Goal: Information Seeking & Learning: Learn about a topic

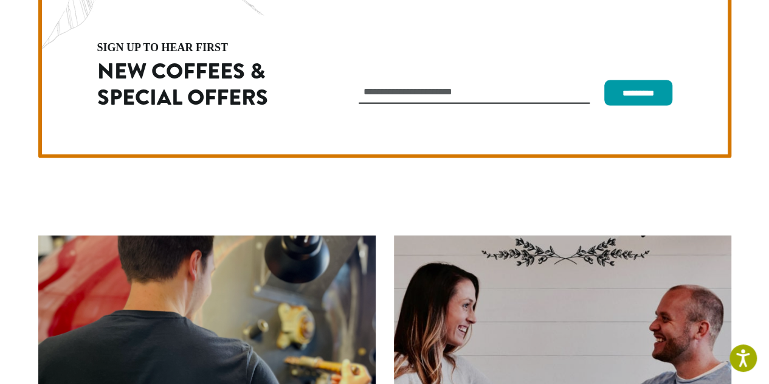
scroll to position [3434, 0]
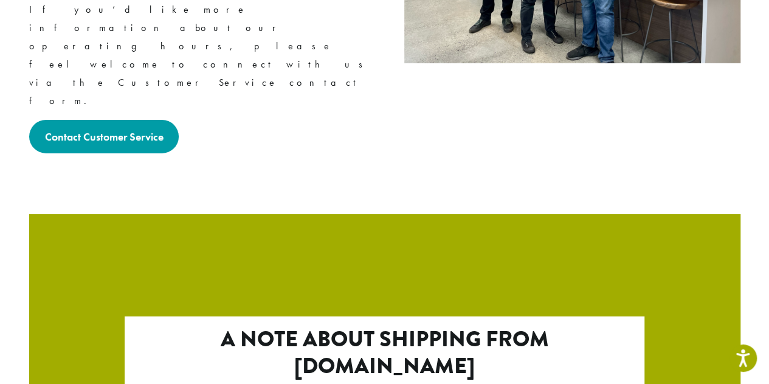
scroll to position [2118, 0]
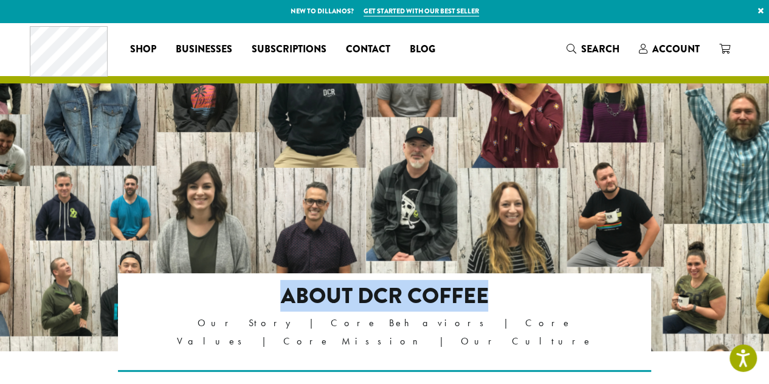
drag, startPoint x: 505, startPoint y: 295, endPoint x: 232, endPoint y: 297, distance: 272.4
click at [232, 297] on h2 "About DCR Coffee" at bounding box center [384, 296] width 429 height 26
copy h2 "About DCR Coffee"
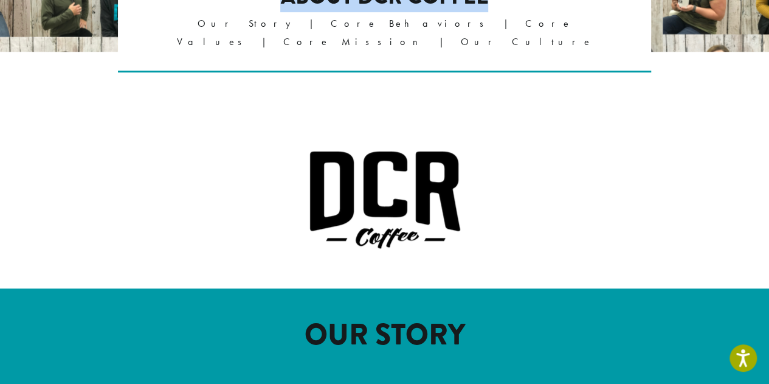
scroll to position [304, 0]
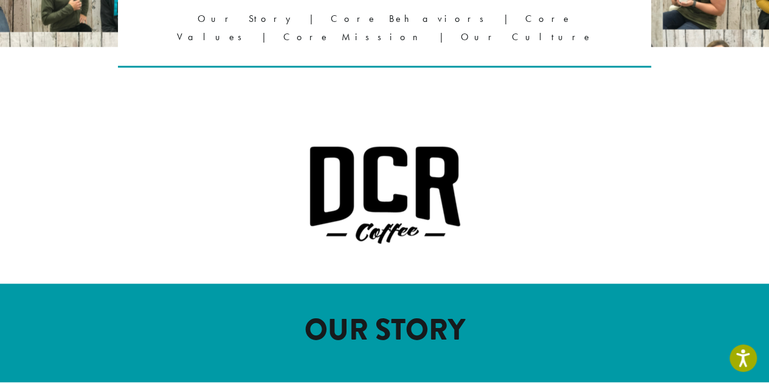
click at [336, 24] on p "Our Story | Core Behaviors | Core Values | Core Mission | Our Culture" at bounding box center [384, 28] width 429 height 36
click at [280, 20] on p "Our Story | Core Behaviors | Core Values | Core Mission | Our Culture" at bounding box center [384, 28] width 429 height 36
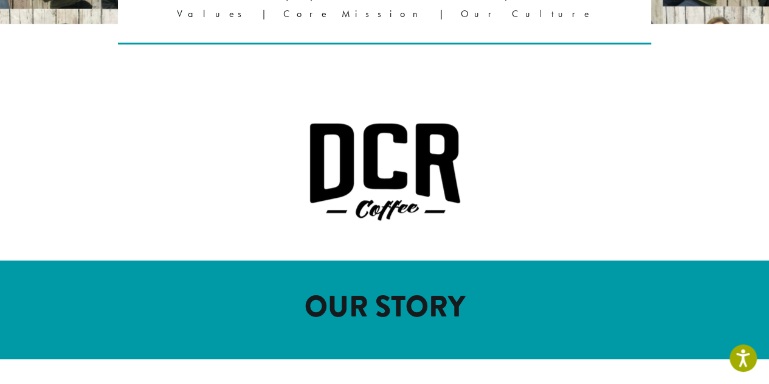
scroll to position [547, 0]
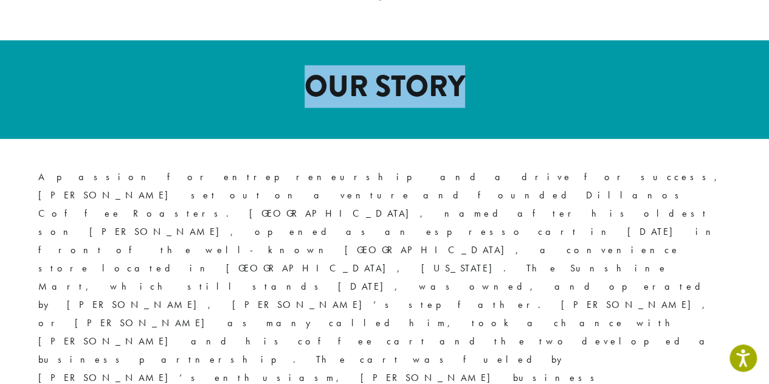
drag, startPoint x: 472, startPoint y: 72, endPoint x: 310, endPoint y: 74, distance: 161.7
click at [310, 74] on h1 "OUR STORY" at bounding box center [384, 86] width 693 height 35
copy h1 "OUR STORY"
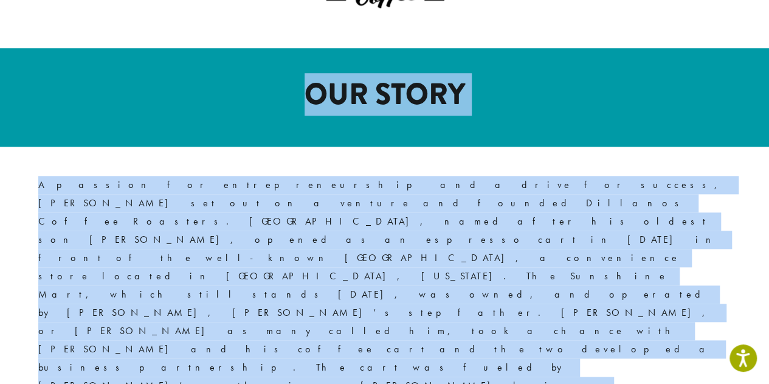
scroll to position [486, 0]
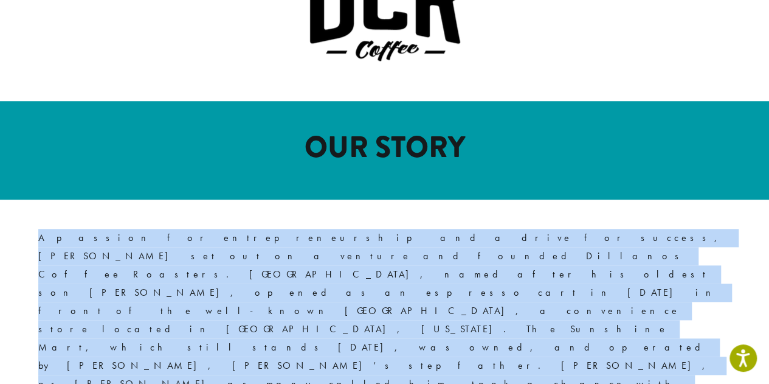
drag, startPoint x: 644, startPoint y: 224, endPoint x: 38, endPoint y: 222, distance: 606.7
copy div "A passion for entrepreneurship and a drive for success, David J. Morris set out…"
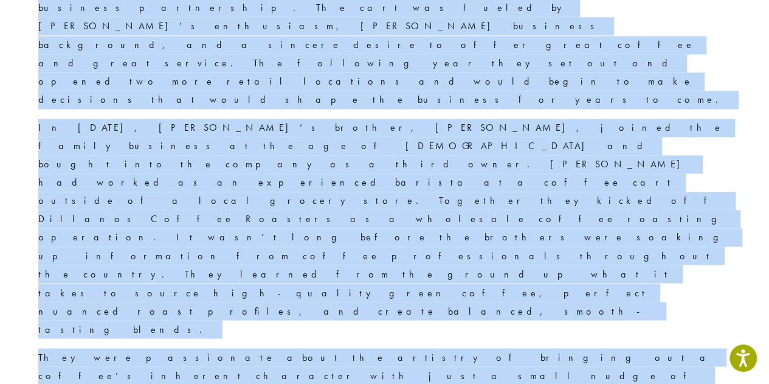
scroll to position [973, 0]
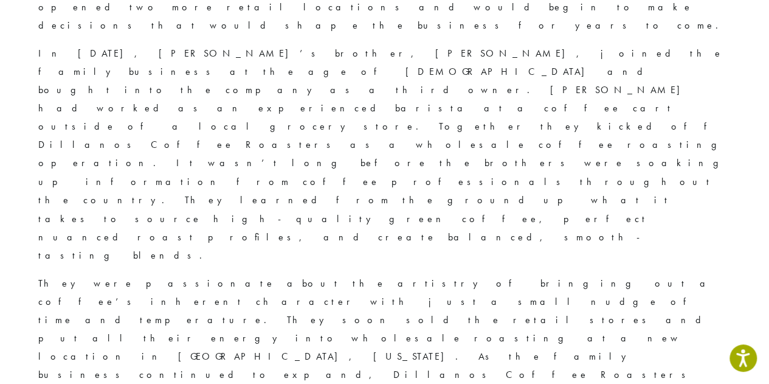
drag, startPoint x: 517, startPoint y: 70, endPoint x: 262, endPoint y: 83, distance: 255.0
copy h1 "Core Behaviors"
drag, startPoint x: 355, startPoint y: 163, endPoint x: 249, endPoint y: 162, distance: 106.4
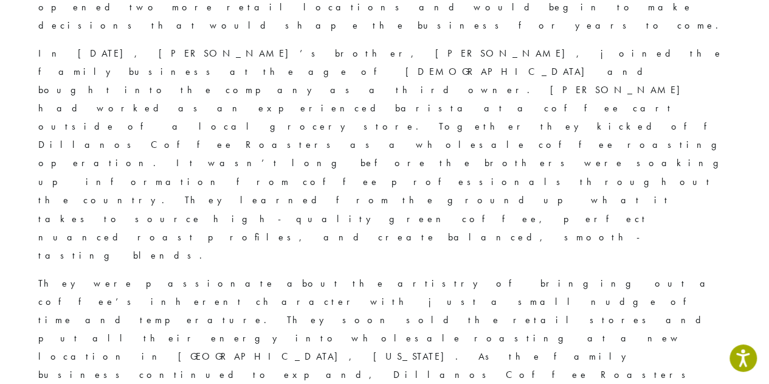
copy strong "HELPFUL"
drag, startPoint x: 613, startPoint y: 171, endPoint x: 421, endPoint y: 174, distance: 192.7
copy blockquote "I have a helpful attitude. I’m willing to lend a hand even if it’s not my job."
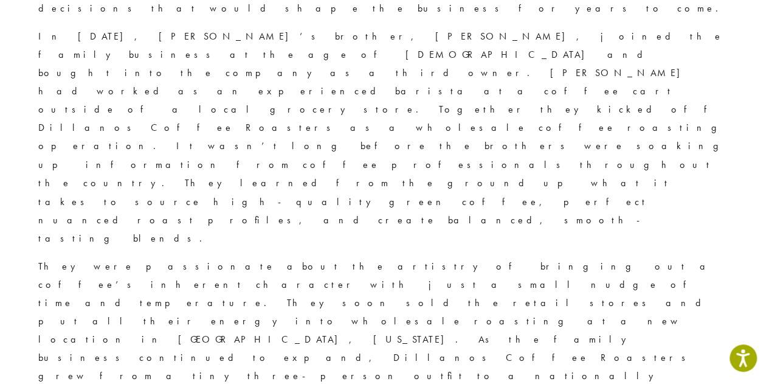
scroll to position [1044, 0]
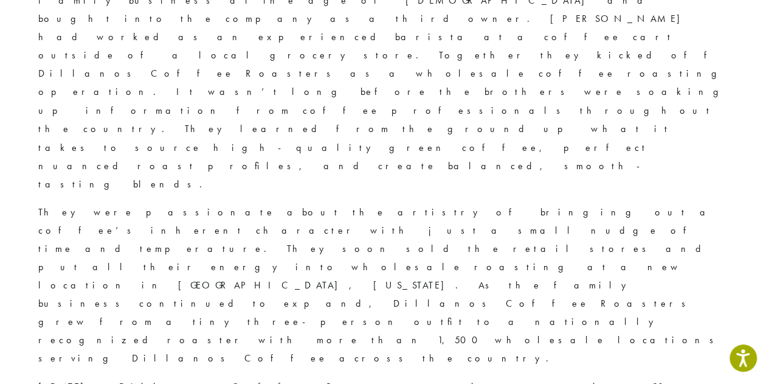
drag, startPoint x: 360, startPoint y: 151, endPoint x: 283, endPoint y: 164, distance: 78.2
copy strong "FRIENDLY"
drag, startPoint x: 685, startPoint y: 155, endPoint x: 423, endPoint y: 159, distance: 261.4
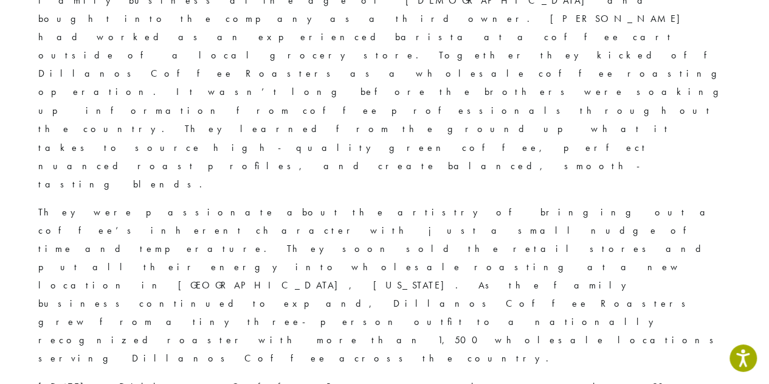
copy blockquote "I am a caring person. I am genuinely pleasant, courteous, and nice."
drag, startPoint x: 359, startPoint y: 209, endPoint x: 266, endPoint y: 216, distance: 92.7
copy strong "HONEST"
drag, startPoint x: 653, startPoint y: 212, endPoint x: 418, endPoint y: 221, distance: 234.8
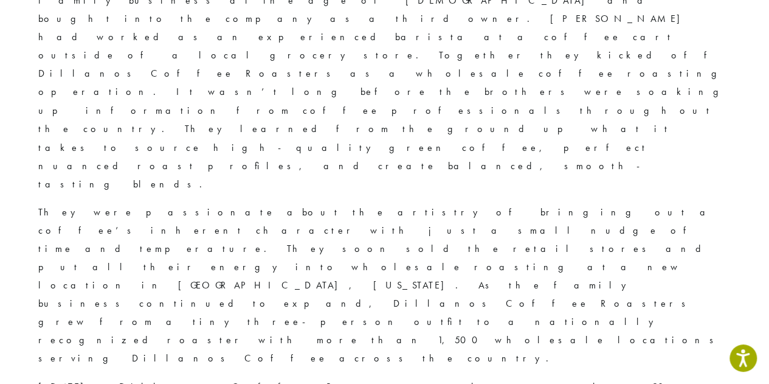
copy blockquote "I am an honest person that displays a high level of integrity."
drag, startPoint x: 363, startPoint y: 270, endPoint x: 243, endPoint y: 283, distance: 120.5
drag, startPoint x: 519, startPoint y: 296, endPoint x: 415, endPoint y: 283, distance: 105.4
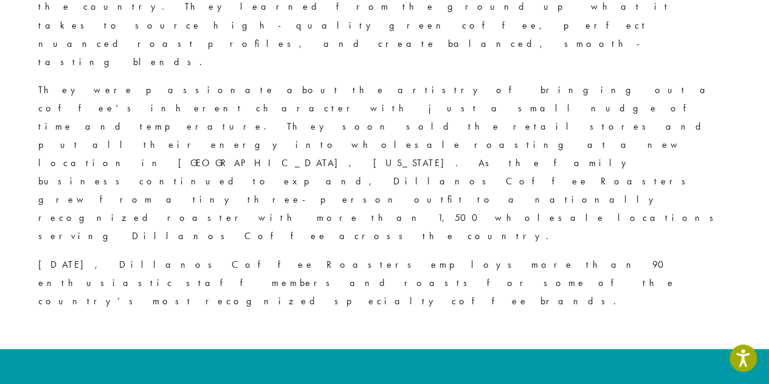
drag, startPoint x: 353, startPoint y: 228, endPoint x: 181, endPoint y: 235, distance: 172.8
drag, startPoint x: 714, startPoint y: 230, endPoint x: 418, endPoint y: 245, distance: 295.8
drag, startPoint x: 360, startPoint y: 296, endPoint x: 259, endPoint y: 119, distance: 204.2
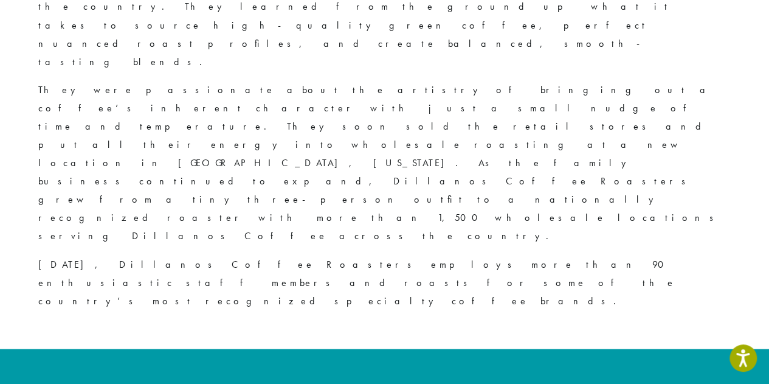
drag, startPoint x: 540, startPoint y: 326, endPoint x: 422, endPoint y: 299, distance: 121.1
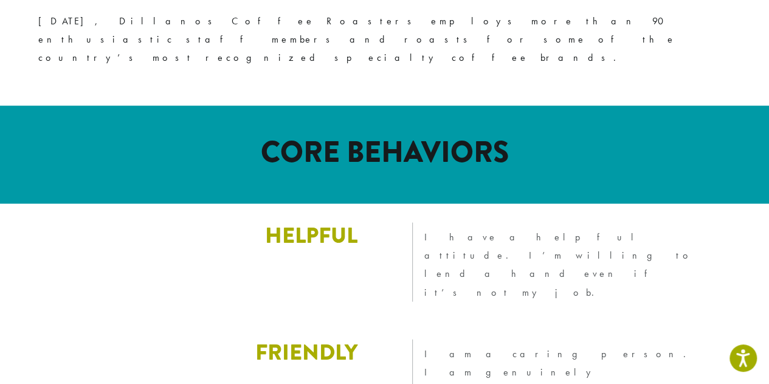
drag, startPoint x: 487, startPoint y: 147, endPoint x: 228, endPoint y: 149, distance: 259.0
drag, startPoint x: 360, startPoint y: 267, endPoint x: 23, endPoint y: 233, distance: 338.5
drag, startPoint x: 676, startPoint y: 274, endPoint x: 398, endPoint y: 223, distance: 283.1
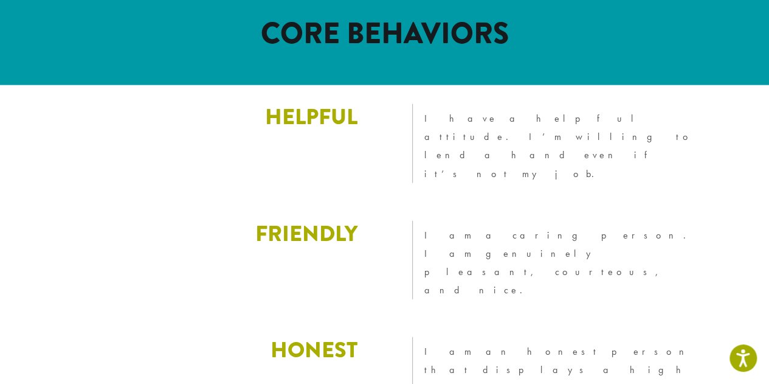
scroll to position [1591, 0]
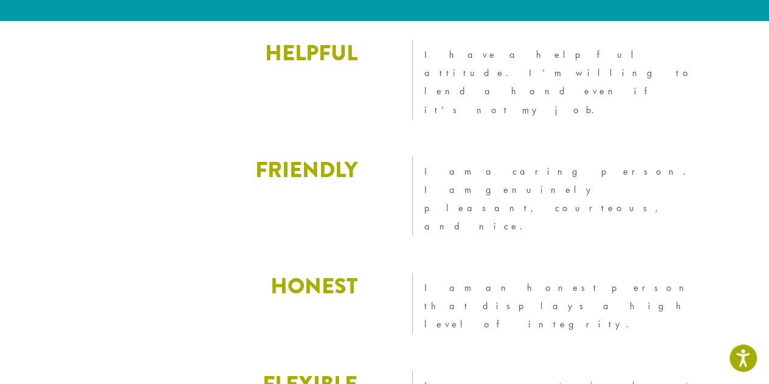
drag, startPoint x: 361, startPoint y: 178, endPoint x: 196, endPoint y: 30, distance: 221.7
drag, startPoint x: 505, startPoint y: 207, endPoint x: 390, endPoint y: 148, distance: 129.1
drag, startPoint x: 362, startPoint y: 301, endPoint x: 45, endPoint y: 246, distance: 322.0
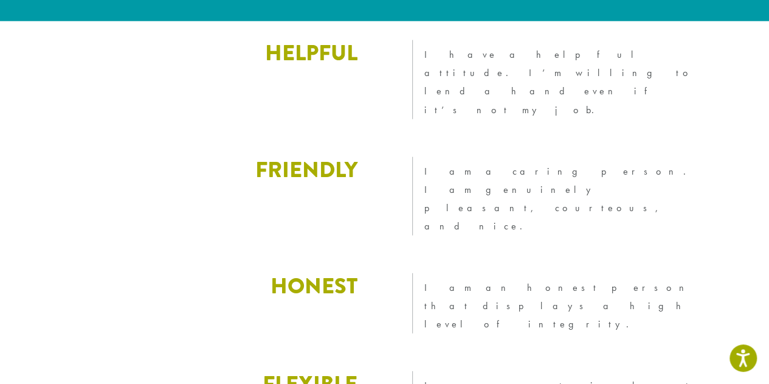
drag, startPoint x: 485, startPoint y: 325, endPoint x: 390, endPoint y: 276, distance: 107.4
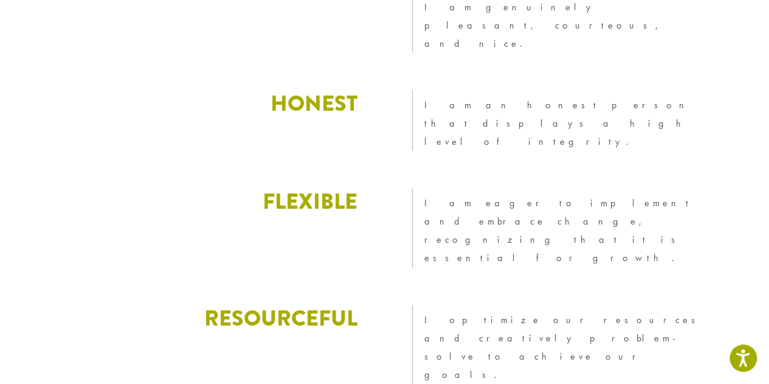
drag, startPoint x: 263, startPoint y: 209, endPoint x: 0, endPoint y: 196, distance: 262.9
drag, startPoint x: 472, startPoint y: 266, endPoint x: 396, endPoint y: 187, distance: 108.8
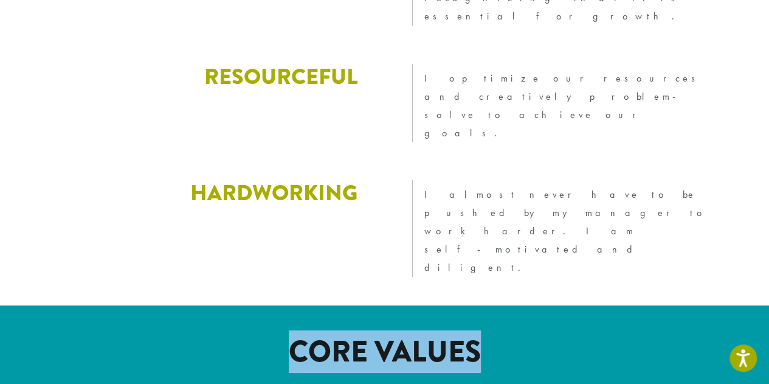
scroll to position [2017, 0]
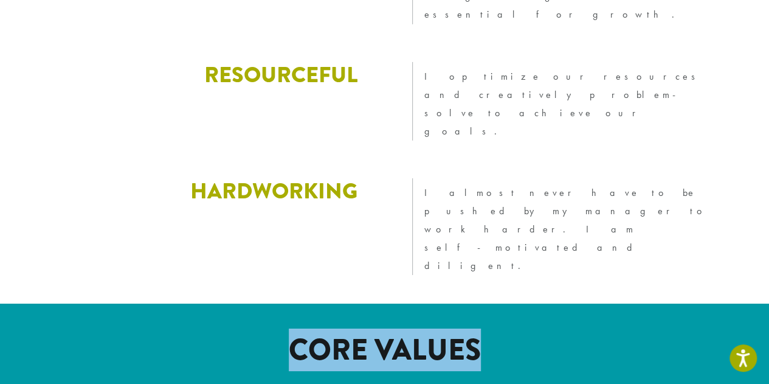
drag, startPoint x: 360, startPoint y: 100, endPoint x: 5, endPoint y: 81, distance: 354.9
drag, startPoint x: 480, startPoint y: 129, endPoint x: 373, endPoint y: 84, distance: 116.6
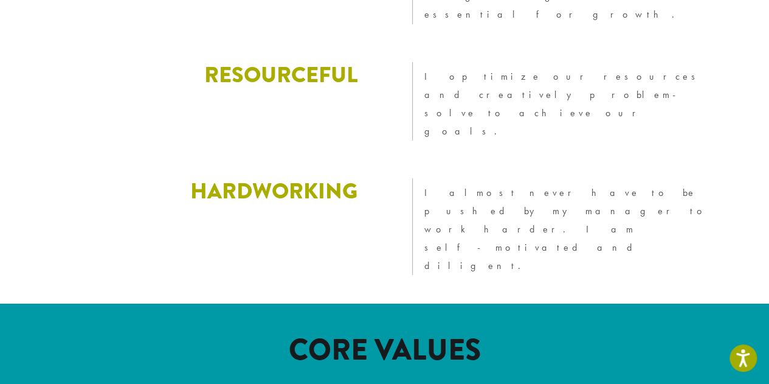
drag, startPoint x: 483, startPoint y: 140, endPoint x: 398, endPoint y: 75, distance: 108.0
drag, startPoint x: 356, startPoint y: 223, endPoint x: 84, endPoint y: 188, distance: 274.0
drag, startPoint x: 584, startPoint y: 267, endPoint x: 423, endPoint y: 199, distance: 175.1
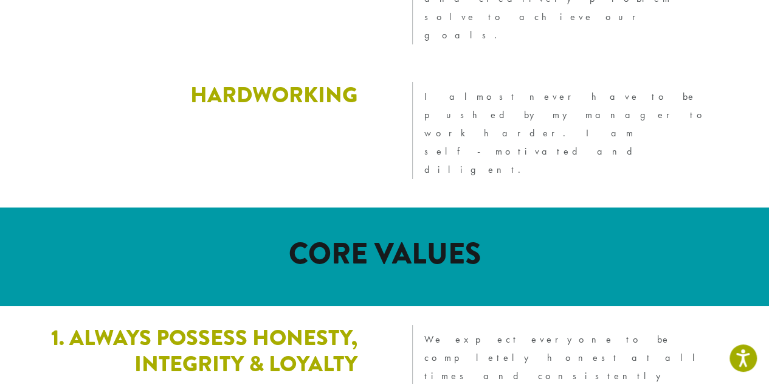
scroll to position [2138, 0]
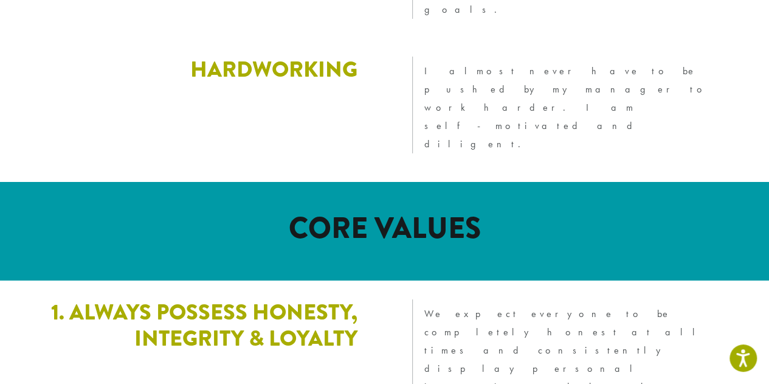
drag, startPoint x: 357, startPoint y: 229, endPoint x: 40, endPoint y: 183, distance: 320.6
drag, startPoint x: 505, startPoint y: 248, endPoint x: 409, endPoint y: 207, distance: 104.3
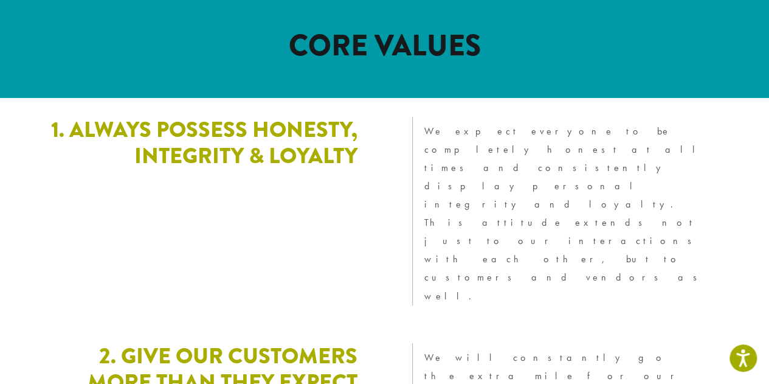
drag, startPoint x: 358, startPoint y: 151, endPoint x: 78, endPoint y: 126, distance: 280.8
drag, startPoint x: 565, startPoint y: 180, endPoint x: 400, endPoint y: 120, distance: 175.8
drag, startPoint x: 345, startPoint y: 261, endPoint x: 142, endPoint y: 219, distance: 207.3
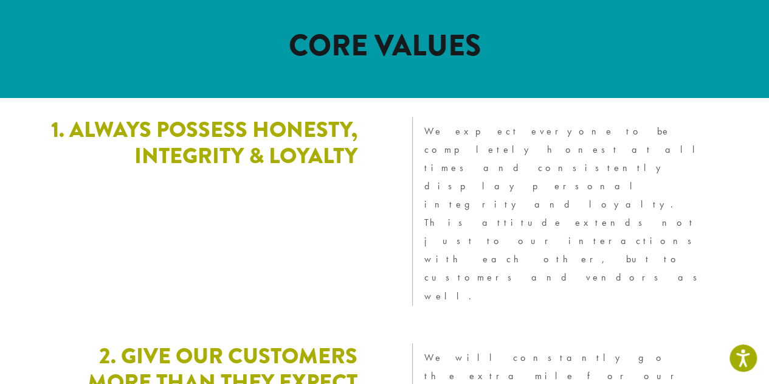
drag, startPoint x: 683, startPoint y: 292, endPoint x: 416, endPoint y: 244, distance: 271.2
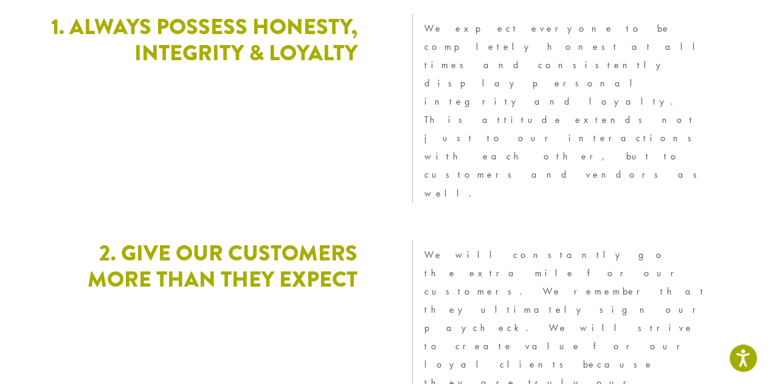
scroll to position [2503, 0]
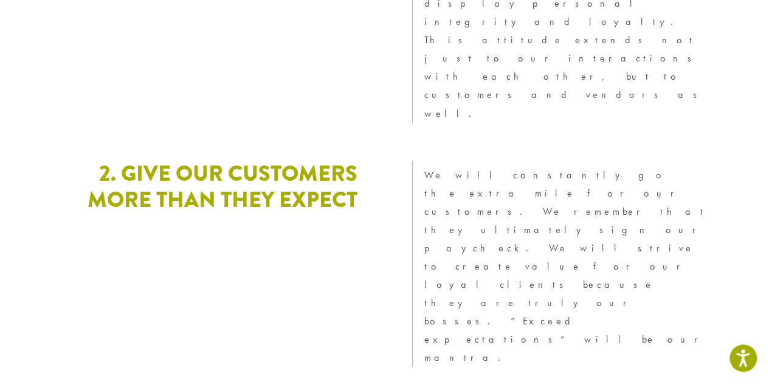
drag, startPoint x: 366, startPoint y: 196, endPoint x: 24, endPoint y: 165, distance: 343.1
drag, startPoint x: 688, startPoint y: 225, endPoint x: 419, endPoint y: 179, distance: 273.1
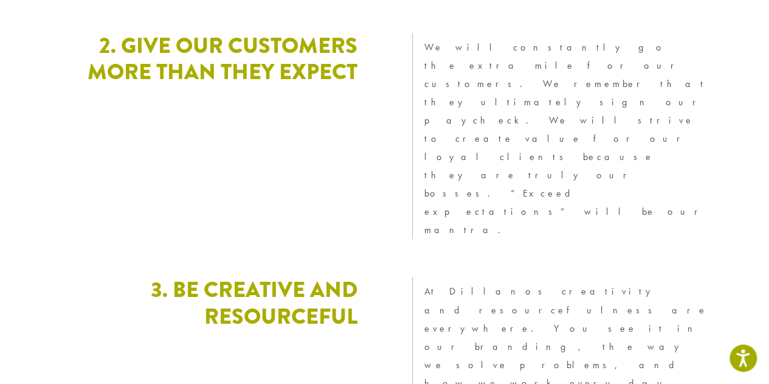
scroll to position [2685, 0]
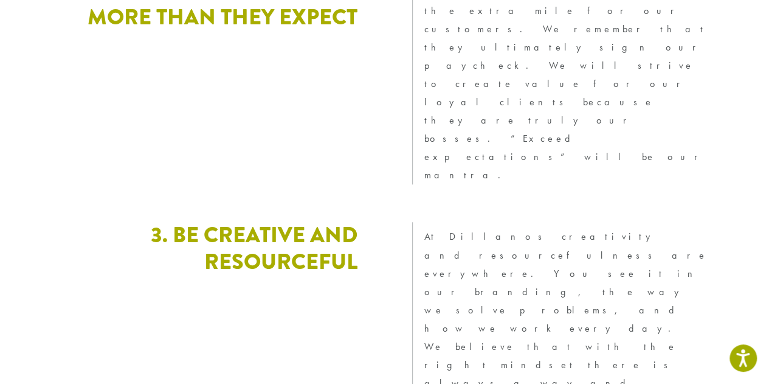
drag, startPoint x: 360, startPoint y: 134, endPoint x: 54, endPoint y: 103, distance: 307.4
drag, startPoint x: 499, startPoint y: 162, endPoint x: 411, endPoint y: 114, distance: 100.1
drag, startPoint x: 406, startPoint y: 234, endPoint x: 278, endPoint y: 234, distance: 127.7
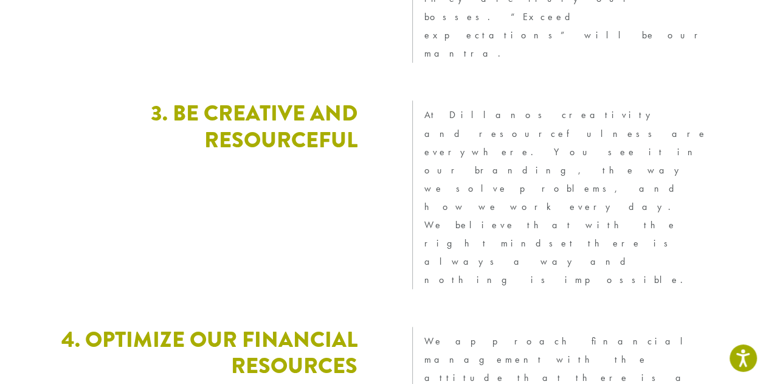
scroll to position [2928, 0]
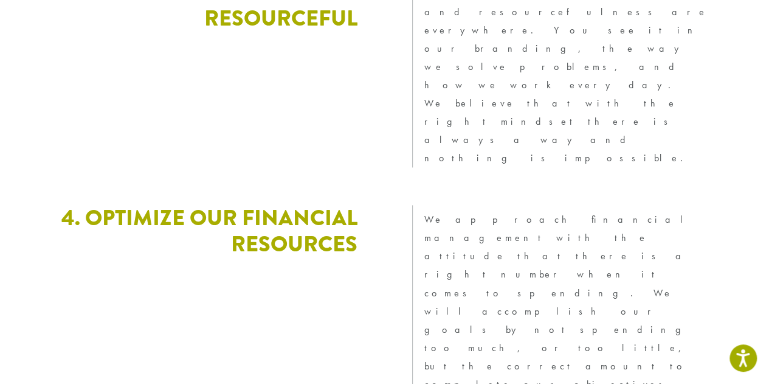
drag, startPoint x: 476, startPoint y: 89, endPoint x: 187, endPoint y: 88, distance: 288.8
drag, startPoint x: 641, startPoint y: 139, endPoint x: 242, endPoint y: 112, distance: 399.7
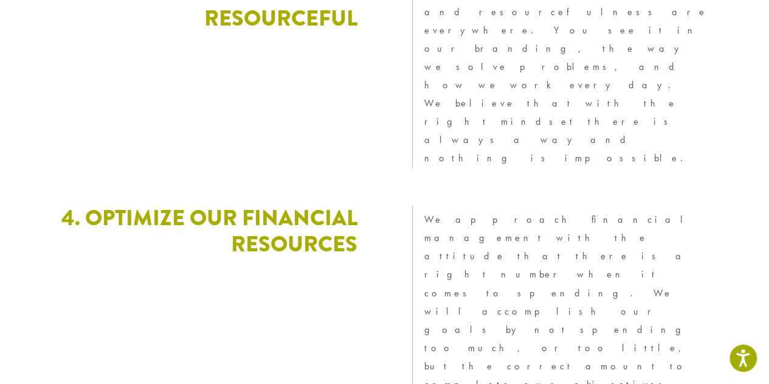
drag, startPoint x: 73, startPoint y: 159, endPoint x: 0, endPoint y: 159, distance: 73.0
drag, startPoint x: 221, startPoint y: 202, endPoint x: 21, endPoint y: 181, distance: 200.6
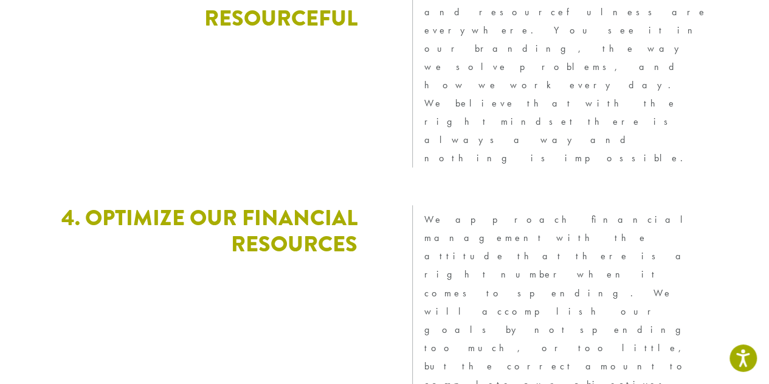
drag, startPoint x: 151, startPoint y: 233, endPoint x: 0, endPoint y: 236, distance: 151.4
drag, startPoint x: 146, startPoint y: 226, endPoint x: 127, endPoint y: 145, distance: 83.0
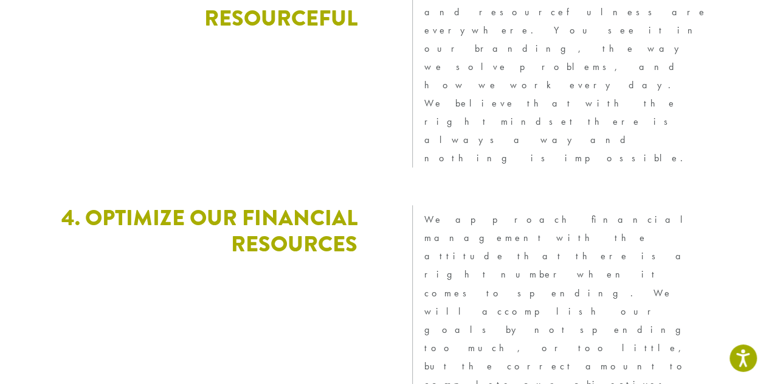
drag, startPoint x: 213, startPoint y: 269, endPoint x: 38, endPoint y: 250, distance: 176.1
drag, startPoint x: 109, startPoint y: 297, endPoint x: 105, endPoint y: 176, distance: 121.1
drag, startPoint x: 263, startPoint y: 331, endPoint x: 29, endPoint y: 316, distance: 234.5
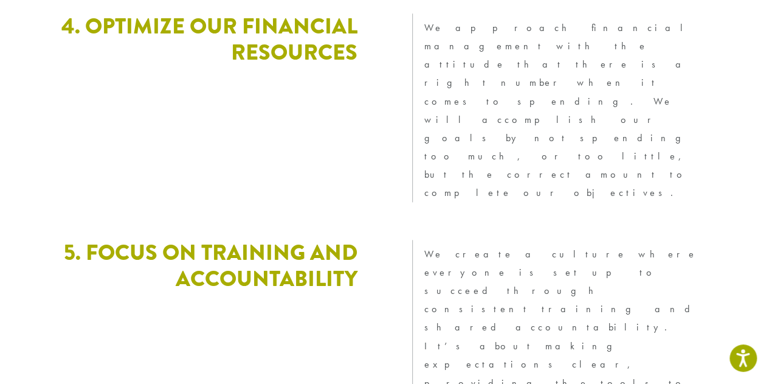
scroll to position [3293, 0]
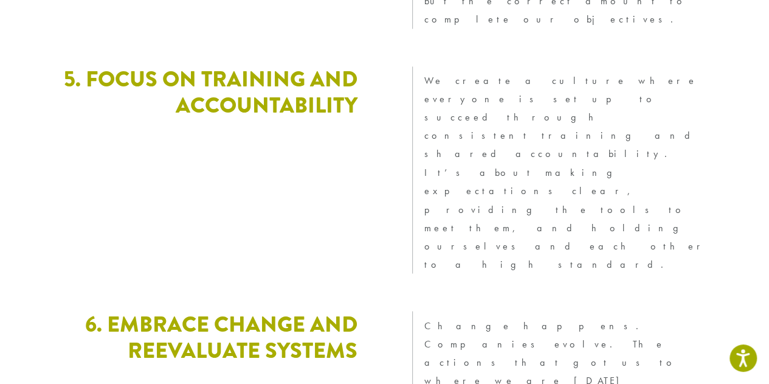
drag, startPoint x: 499, startPoint y: 53, endPoint x: 150, endPoint y: 54, distance: 349.0
drag, startPoint x: 501, startPoint y: 218, endPoint x: 92, endPoint y: 117, distance: 421.0
